Goal: Task Accomplishment & Management: Manage account settings

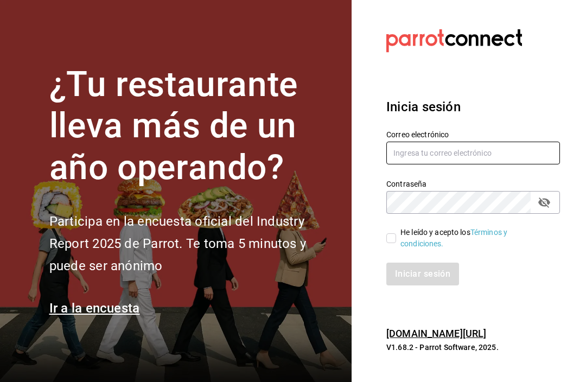
click at [472, 164] on input "text" at bounding box center [473, 153] width 174 height 23
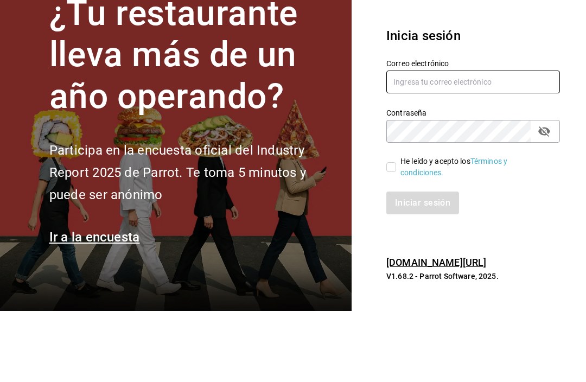
type input "[EMAIL_ADDRESS][DOMAIN_NAME]"
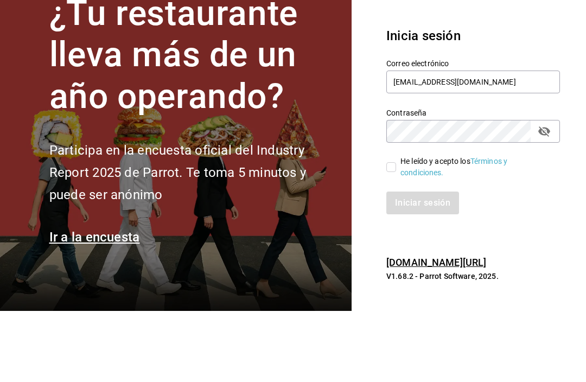
scroll to position [36, 0]
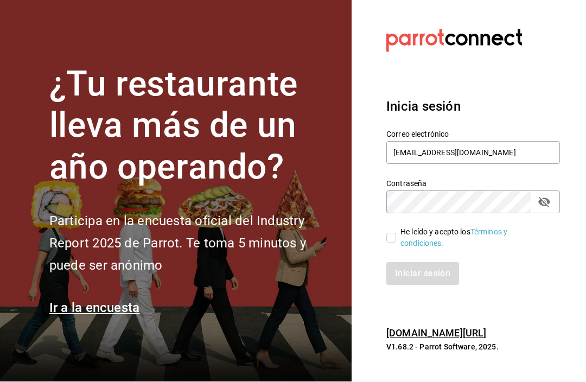
click at [387, 233] on input "He leído y acepto los Términos y condiciones." at bounding box center [391, 238] width 10 height 10
checkbox input "true"
click at [438, 263] on button "Iniciar sesión" at bounding box center [423, 274] width 74 height 23
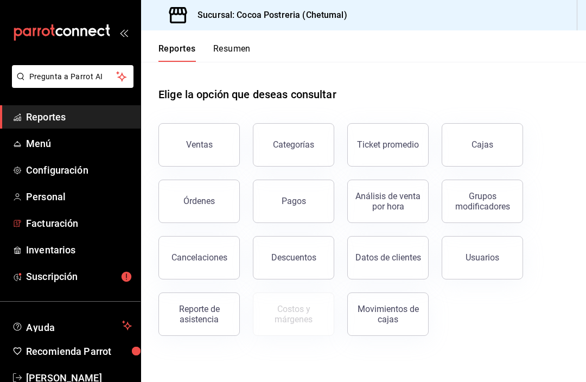
click at [26, 233] on link "Facturación" at bounding box center [70, 223] width 141 height 23
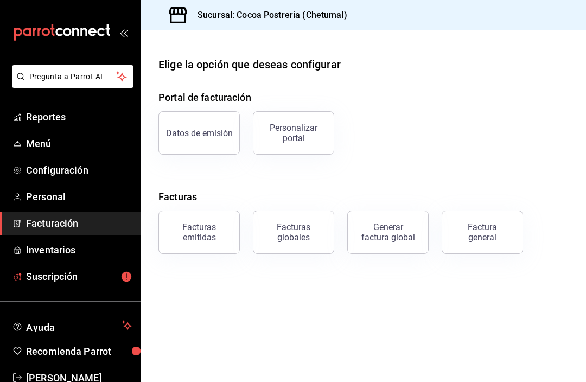
click at [36, 280] on span "Suscripción" at bounding box center [79, 276] width 106 height 15
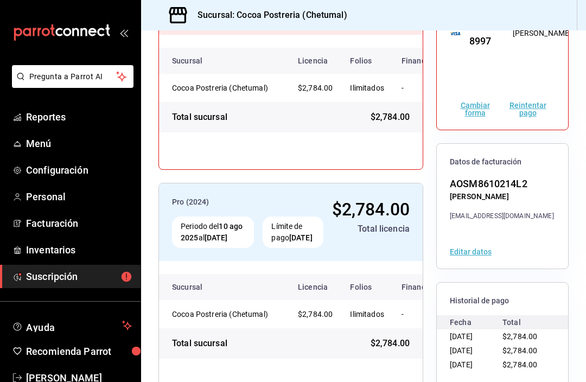
scroll to position [201, 0]
click at [474, 248] on button "Editar datos" at bounding box center [471, 252] width 42 height 8
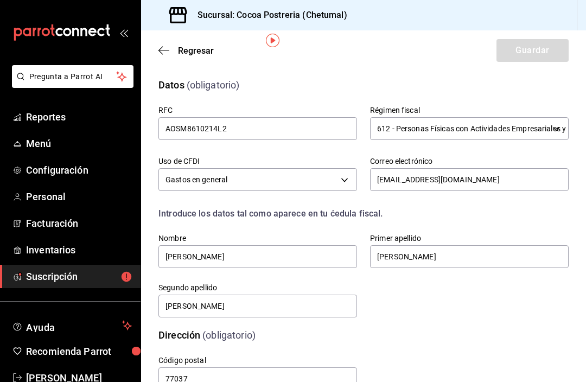
scroll to position [47, 0]
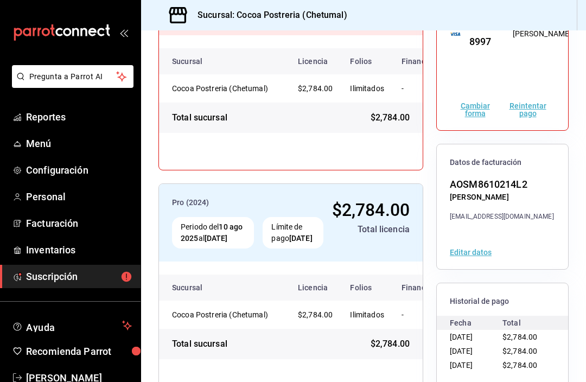
click at [541, 104] on button "Reintentar pago" at bounding box center [527, 109] width 55 height 15
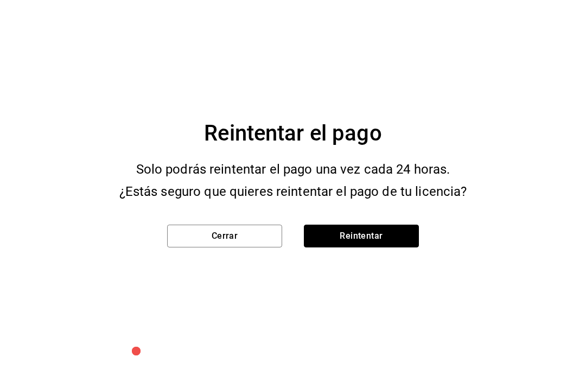
click at [393, 236] on button "Reintentar" at bounding box center [361, 236] width 115 height 23
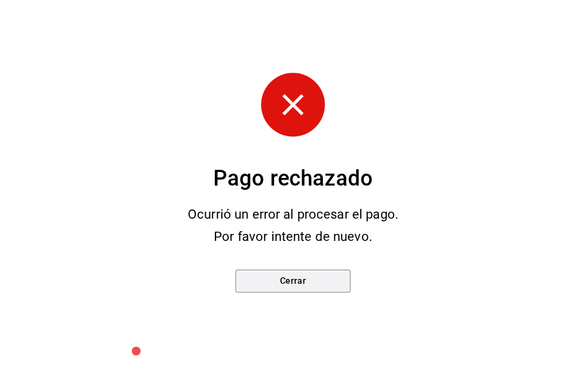
click at [284, 283] on button "Cerrar" at bounding box center [292, 281] width 115 height 23
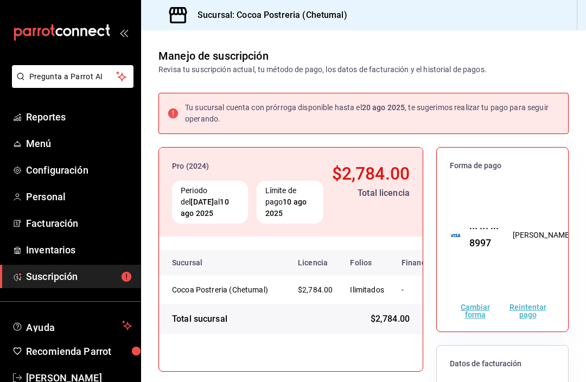
click at [485, 243] on div "··· ··· ··· 8997" at bounding box center [480, 235] width 39 height 29
click at [501, 229] on div "··· ··· ··· 8997 [GEOGRAPHIC_DATA][PERSON_NAME]" at bounding box center [511, 235] width 122 height 29
click at [581, 121] on div "Tu sucursal cuenta con prórroga disponible hasta el [DATE] , te sugerimos reali…" at bounding box center [363, 351] width 445 height 552
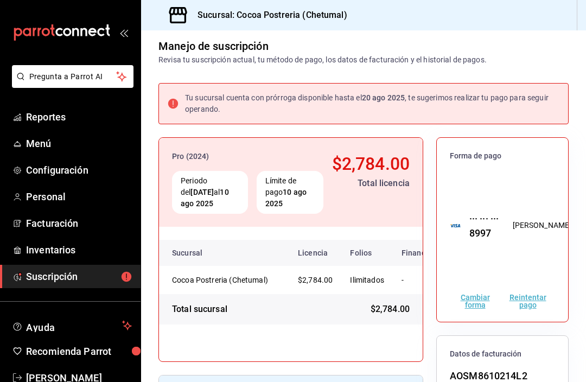
scroll to position [42, 0]
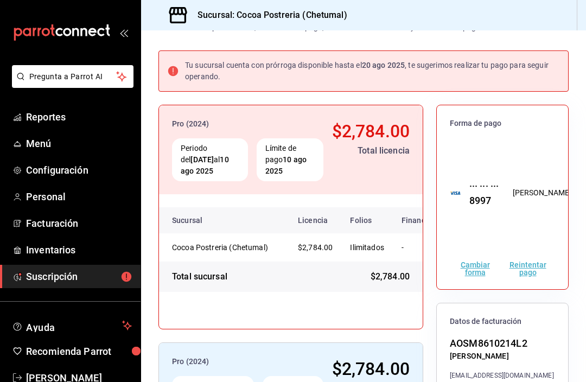
click at [499, 255] on div "Cambiar forma Reintentar pago" at bounding box center [502, 268] width 131 height 41
click at [506, 261] on button "Reintentar pago" at bounding box center [527, 268] width 55 height 15
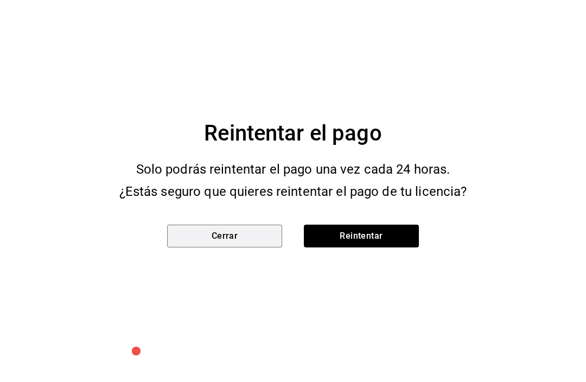
click at [258, 246] on button "Cerrar" at bounding box center [224, 236] width 115 height 23
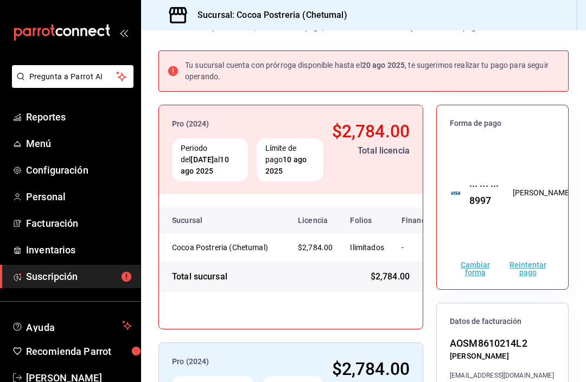
click at [468, 261] on button "Cambiar forma" at bounding box center [475, 268] width 50 height 15
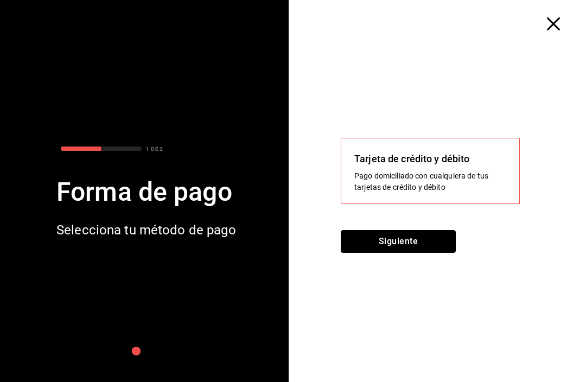
click at [427, 237] on button "Siguiente" at bounding box center [398, 241] width 115 height 23
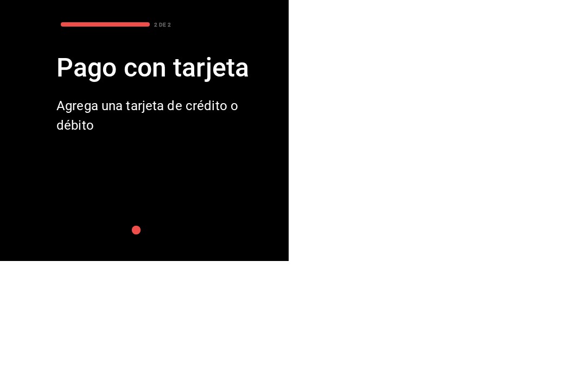
click at [570, 104] on div at bounding box center [441, 206] width 289 height 352
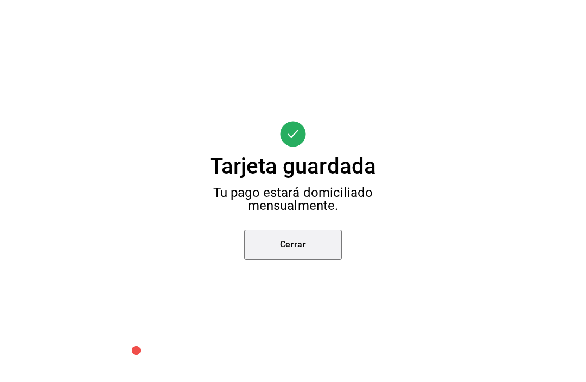
click at [268, 245] on button "Cerrar" at bounding box center [293, 245] width 98 height 30
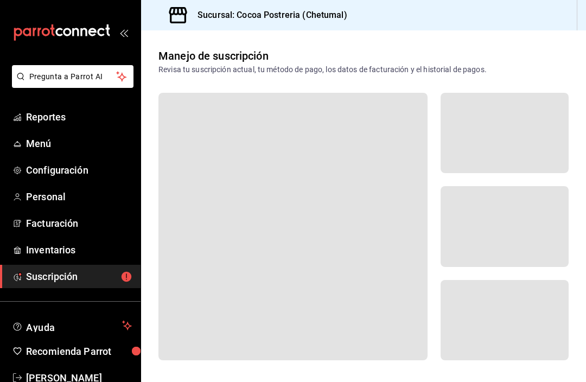
scroll to position [0, 0]
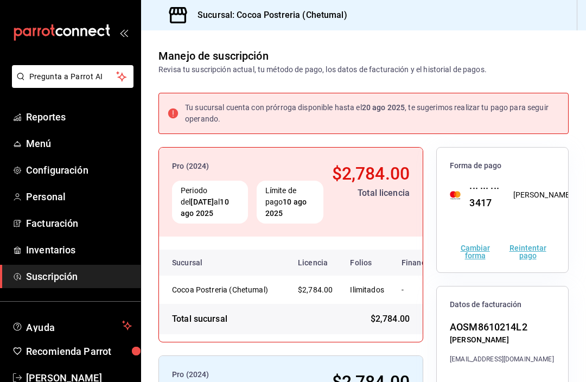
click at [509, 231] on div "Cambiar forma Reintentar pago" at bounding box center [502, 251] width 131 height 41
click at [514, 244] on button "Reintentar pago" at bounding box center [527, 251] width 55 height 15
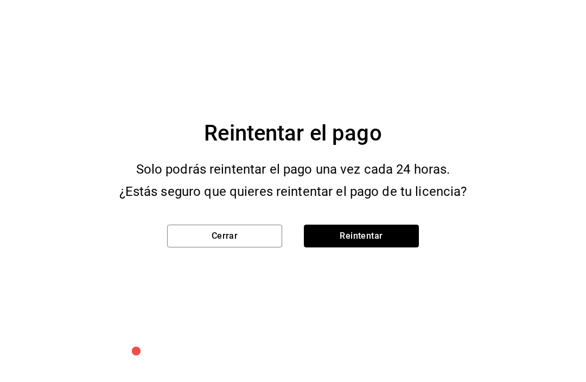
click at [401, 229] on button "Reintentar" at bounding box center [361, 236] width 115 height 23
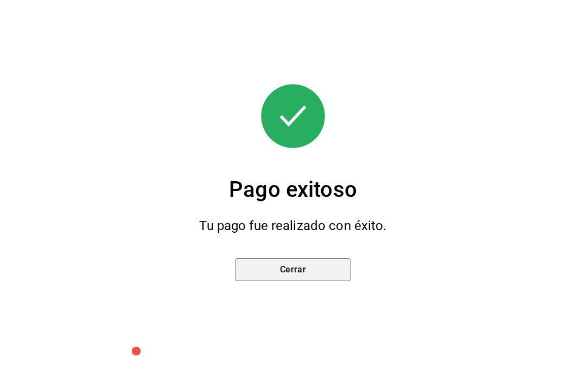
click at [282, 277] on button "Cerrar" at bounding box center [292, 269] width 115 height 23
